Goal: Task Accomplishment & Management: Use online tool/utility

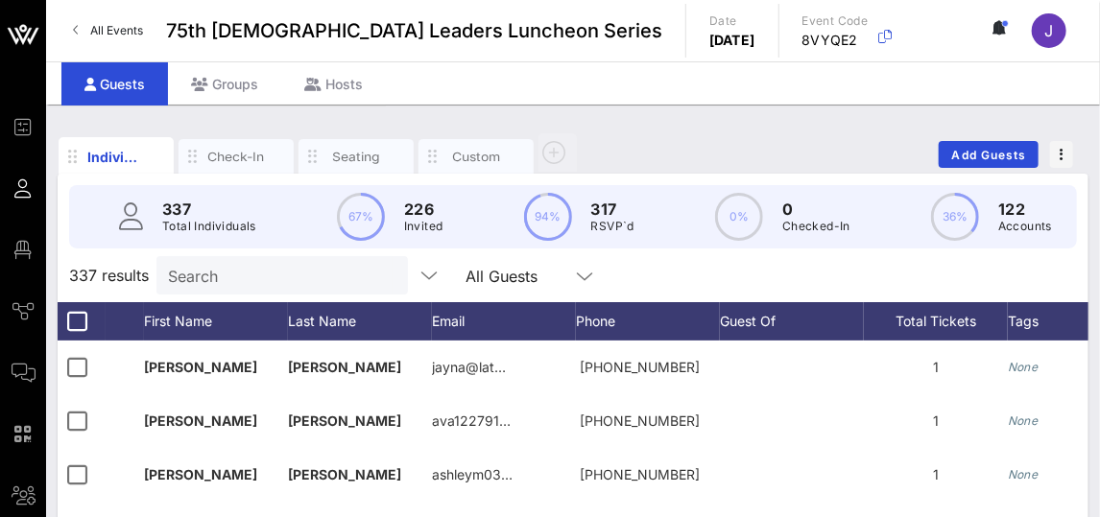
click at [220, 291] on div "Search" at bounding box center [280, 275] width 225 height 38
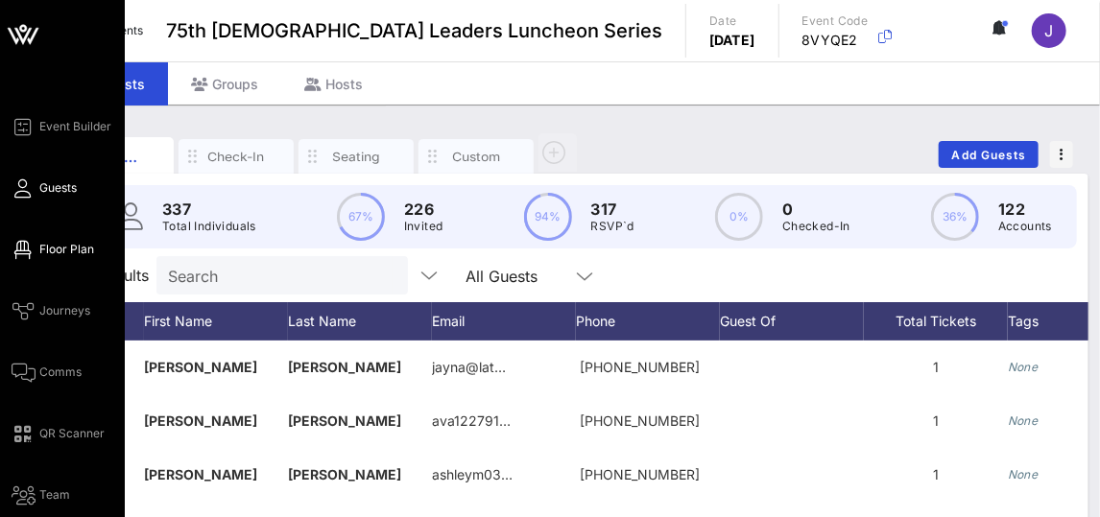
click at [34, 242] on link "Floor Plan" at bounding box center [53, 249] width 83 height 23
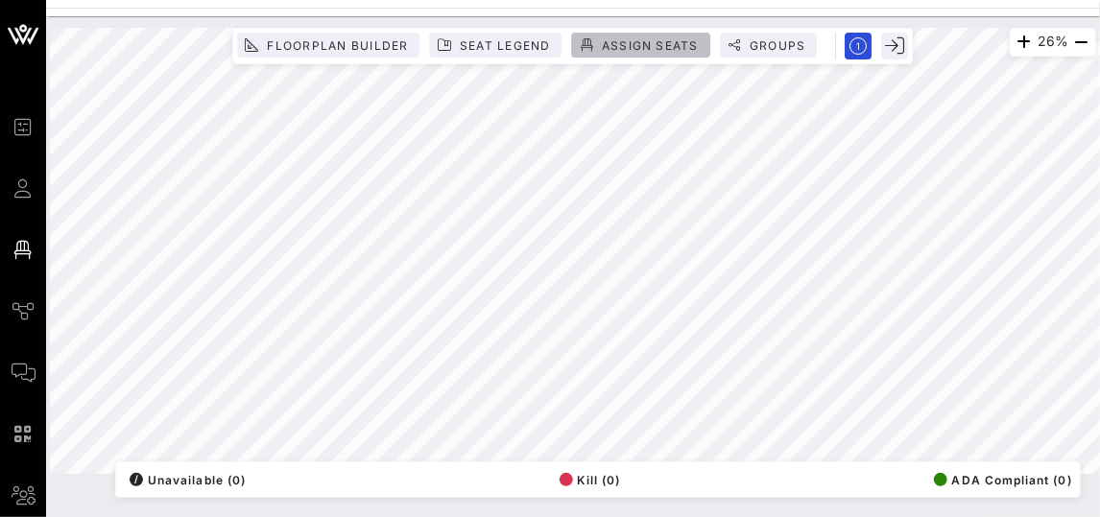
click at [642, 39] on span "Assign Seats" at bounding box center [650, 45] width 98 height 14
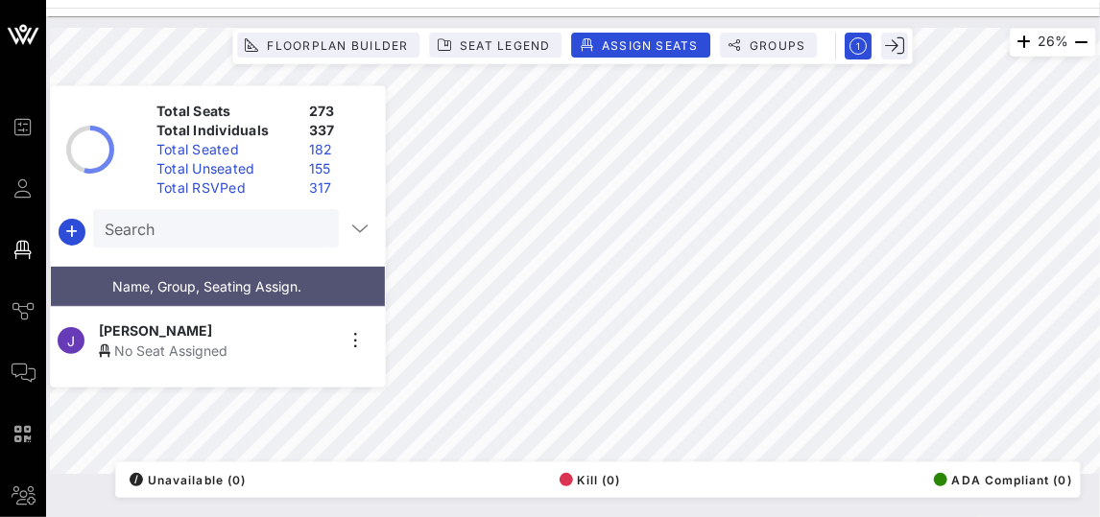
click at [220, 219] on input "Search" at bounding box center [214, 228] width 219 height 25
type input "f"
type input "froy"
click at [351, 330] on icon "button" at bounding box center [356, 340] width 23 height 23
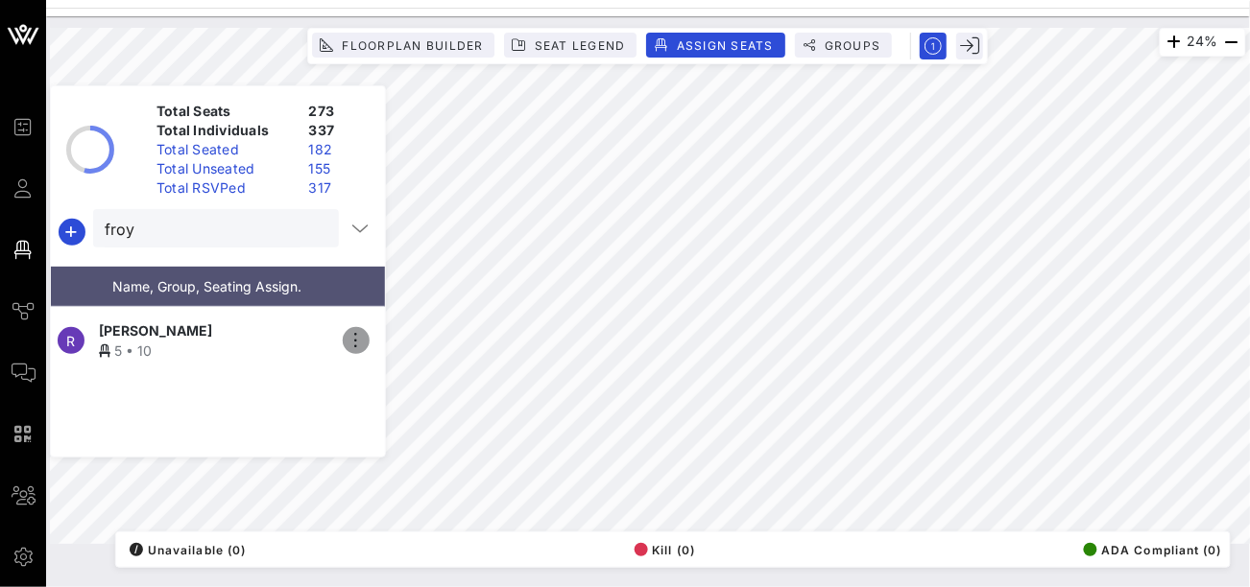
click at [353, 331] on icon "button" at bounding box center [356, 340] width 23 height 23
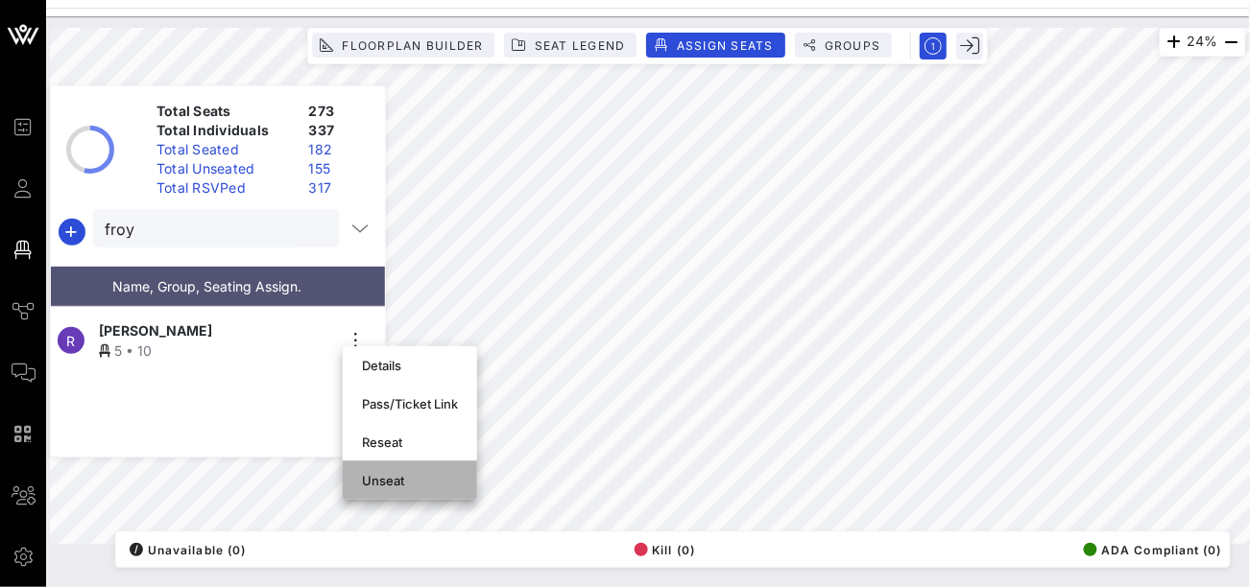
click at [374, 481] on div "Unseat" at bounding box center [410, 480] width 96 height 15
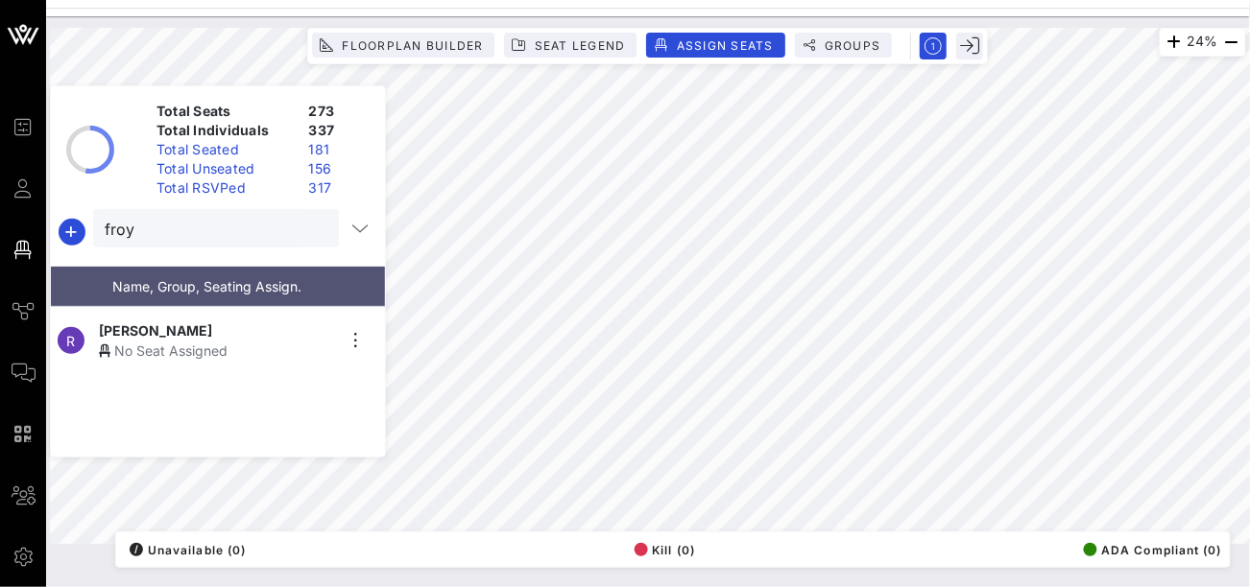
click at [256, 346] on div "No Seat Assigned" at bounding box center [217, 351] width 236 height 20
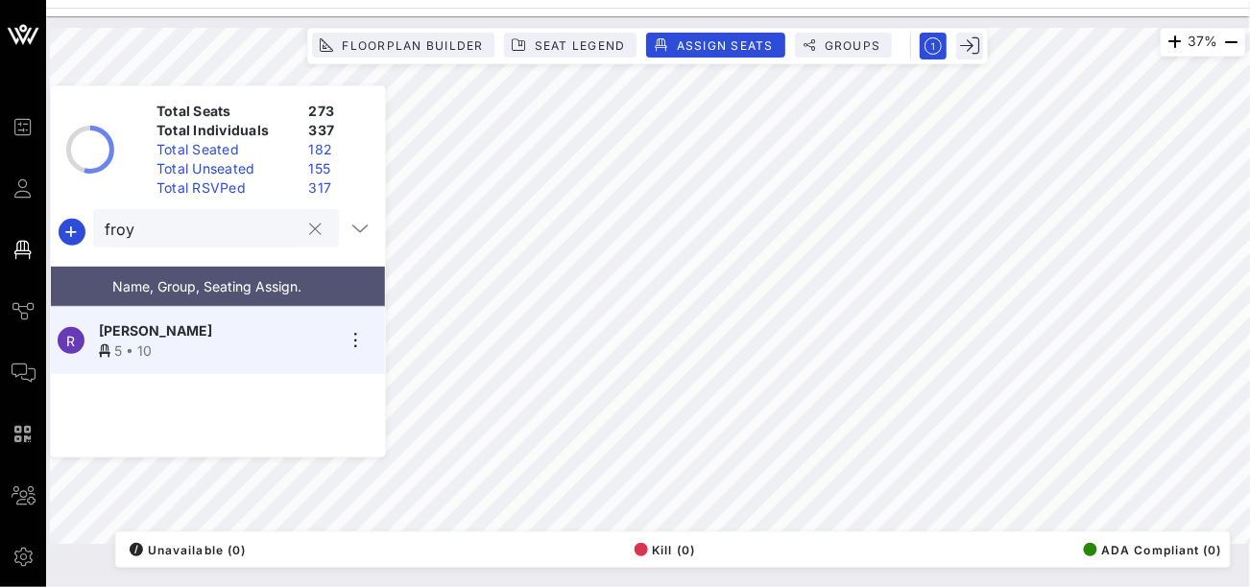
click at [311, 232] on button "clear icon" at bounding box center [316, 229] width 12 height 19
